Goal: Information Seeking & Learning: Learn about a topic

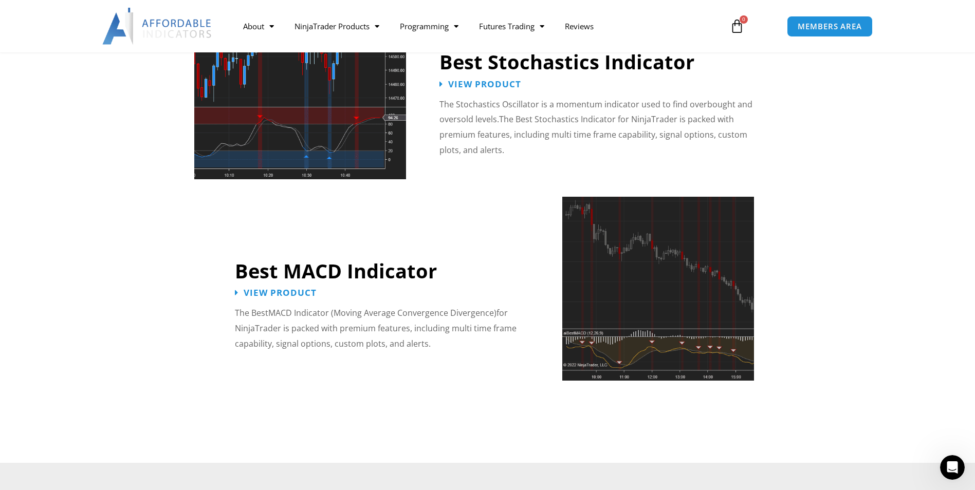
scroll to position [2210, 0]
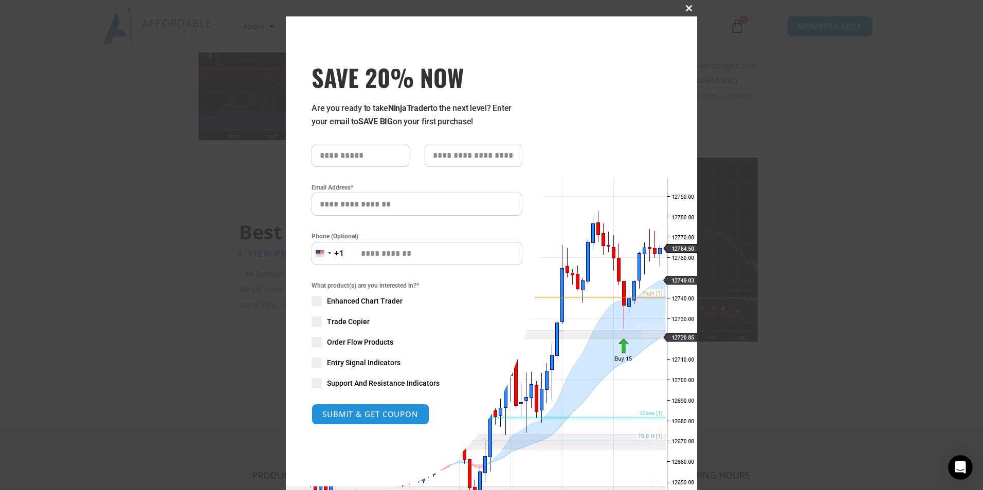
click at [687, 9] on span "SAVE 20% NOW popup" at bounding box center [689, 8] width 16 height 6
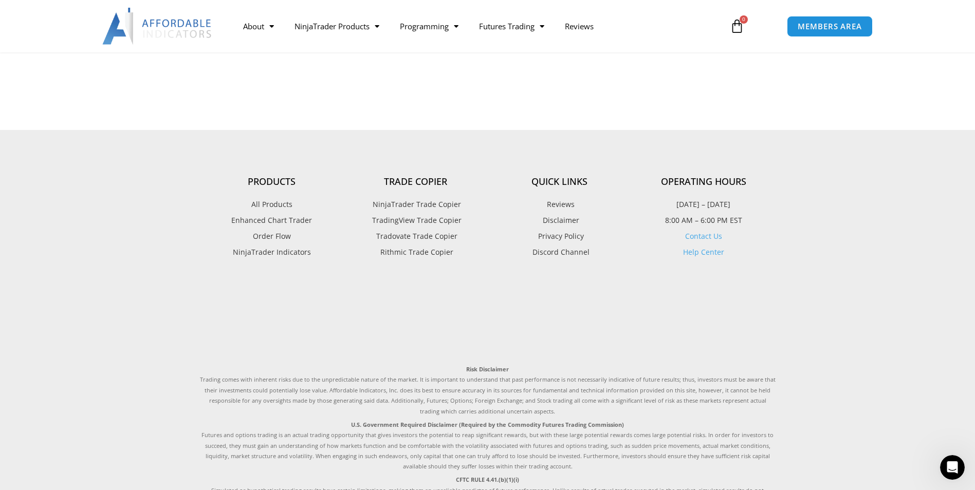
scroll to position [2519, 0]
